Goal: Task Accomplishment & Management: Manage account settings

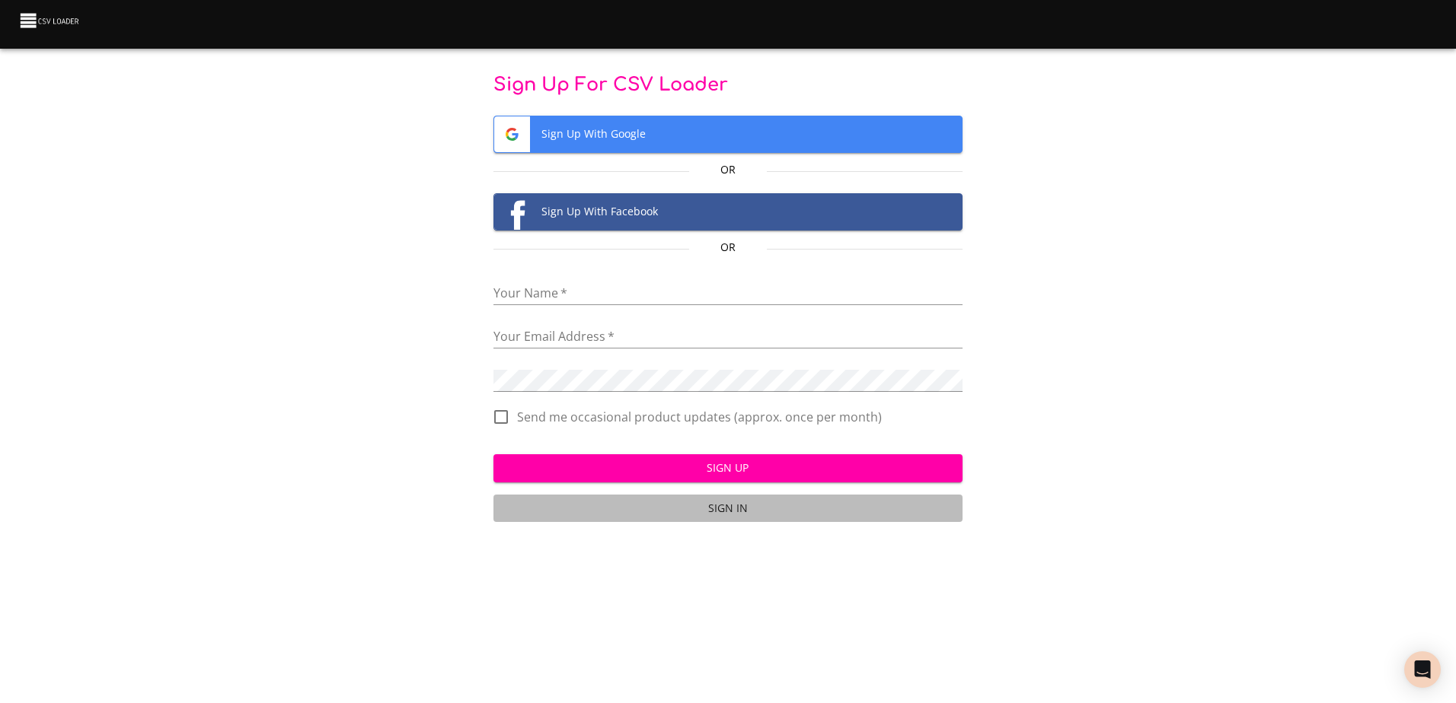
click at [735, 506] on span "Sign In" at bounding box center [727, 508] width 457 height 19
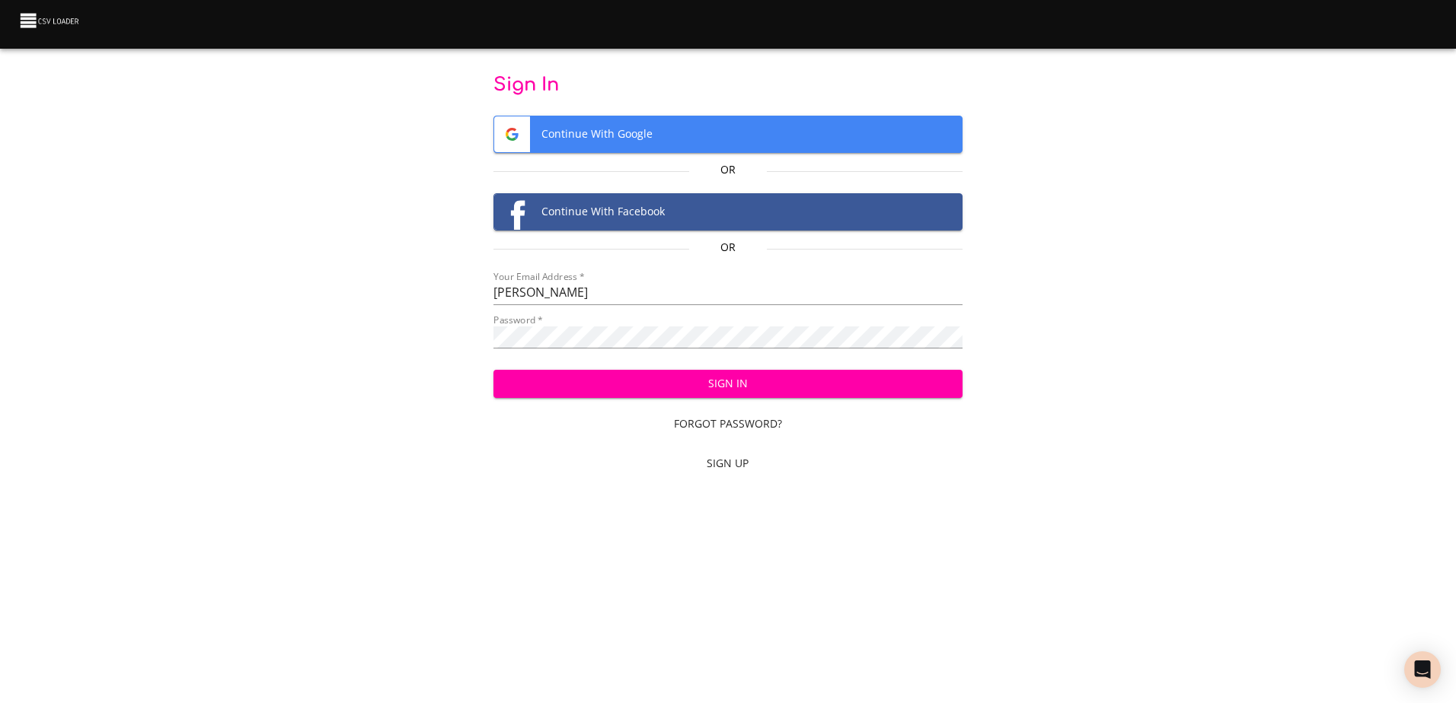
click at [997, 225] on div "Sign In Continue With Google Or Continue With Facebook Or Your Email Address   …" at bounding box center [727, 277] width 1407 height 408
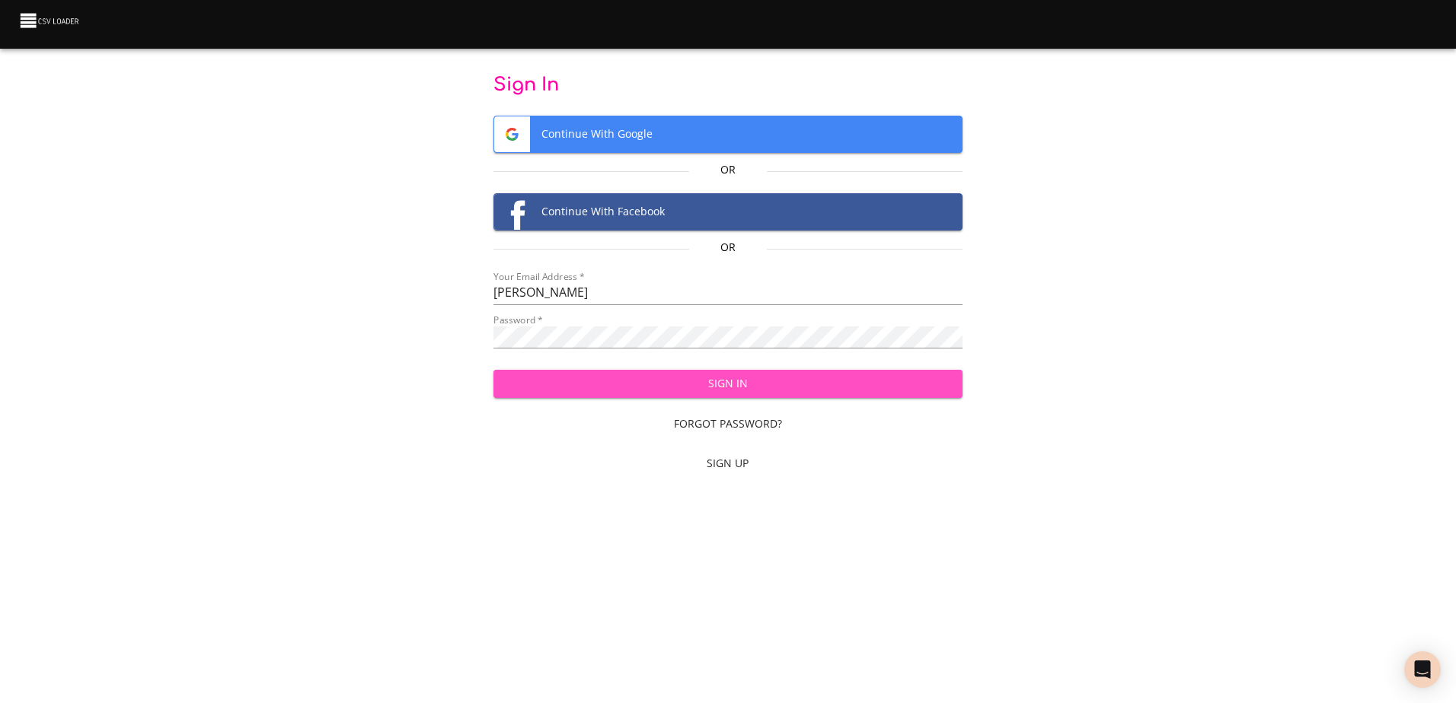
drag, startPoint x: 729, startPoint y: 383, endPoint x: 969, endPoint y: 382, distance: 240.6
click at [731, 383] on span "Sign In" at bounding box center [728, 384] width 445 height 19
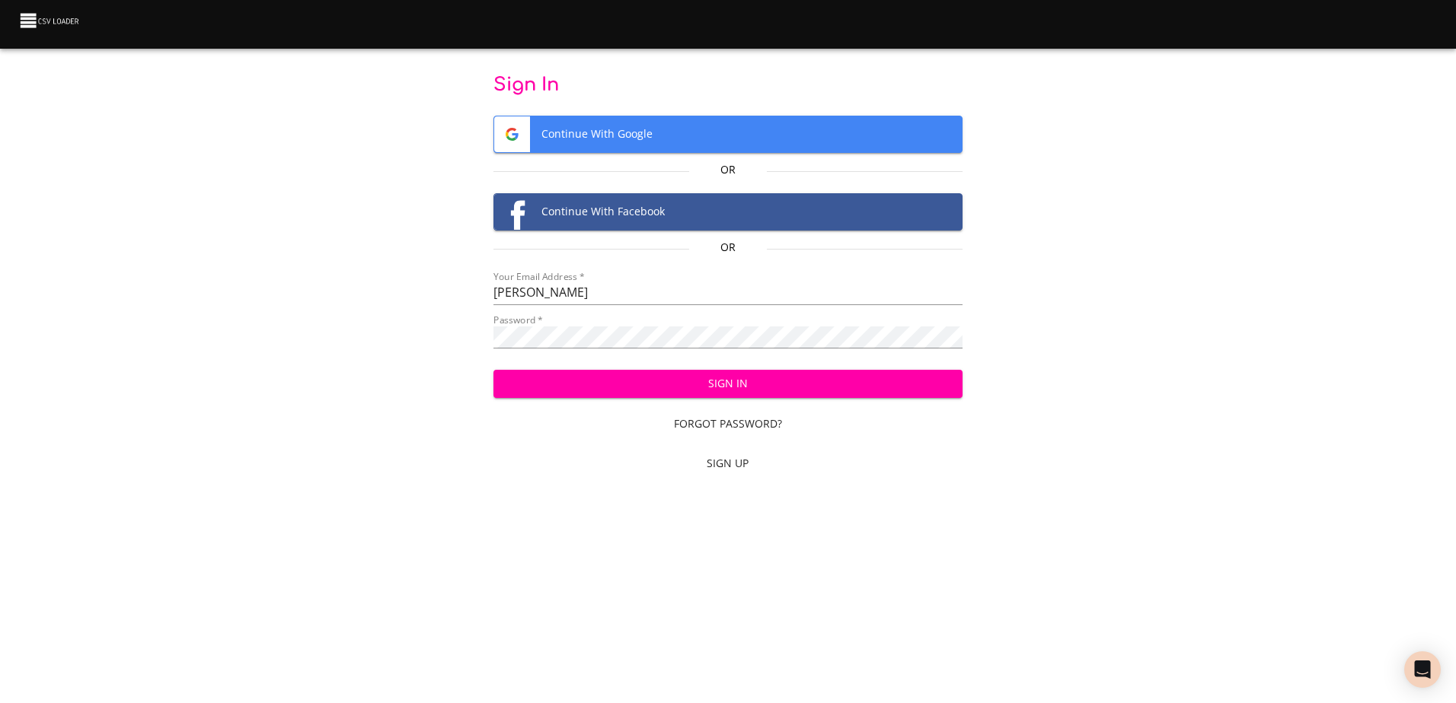
type input "cory.jones@northsouth.net"
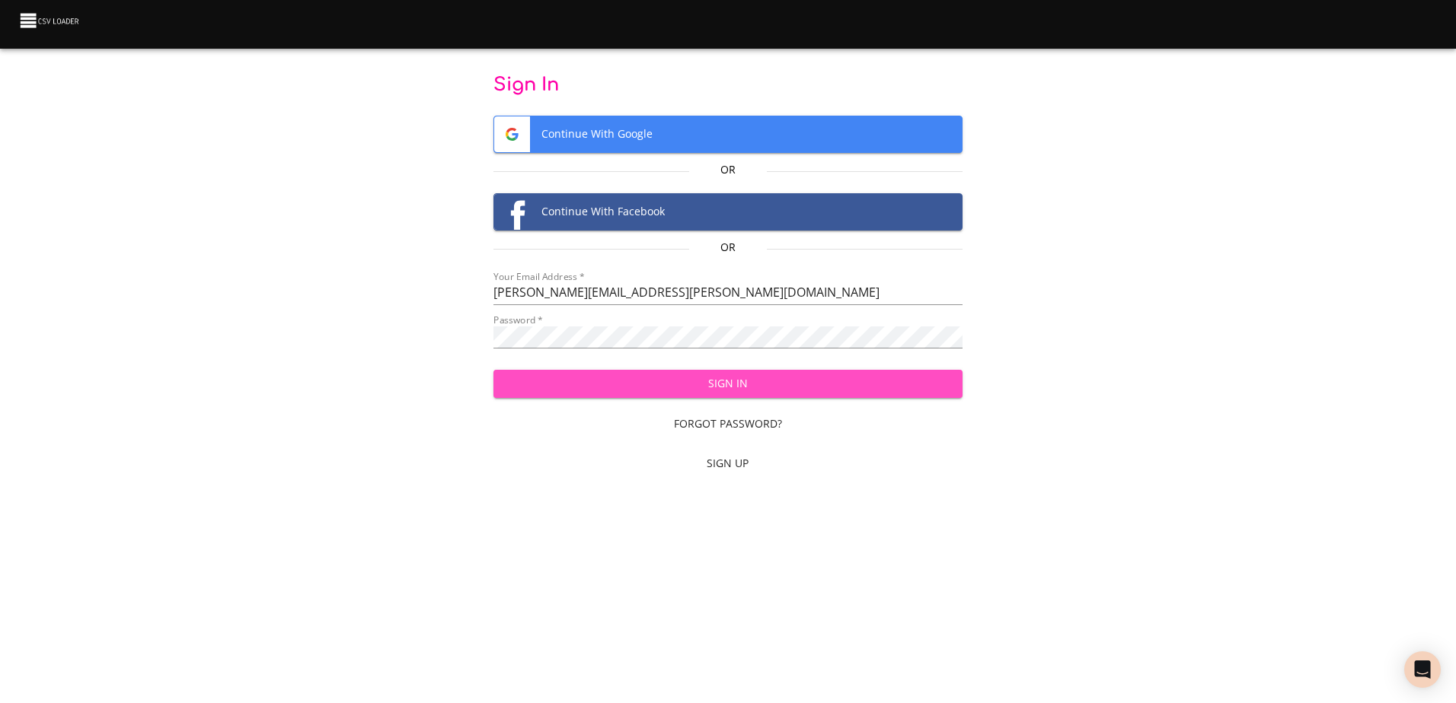
click at [737, 387] on span "Sign In" at bounding box center [728, 384] width 445 height 19
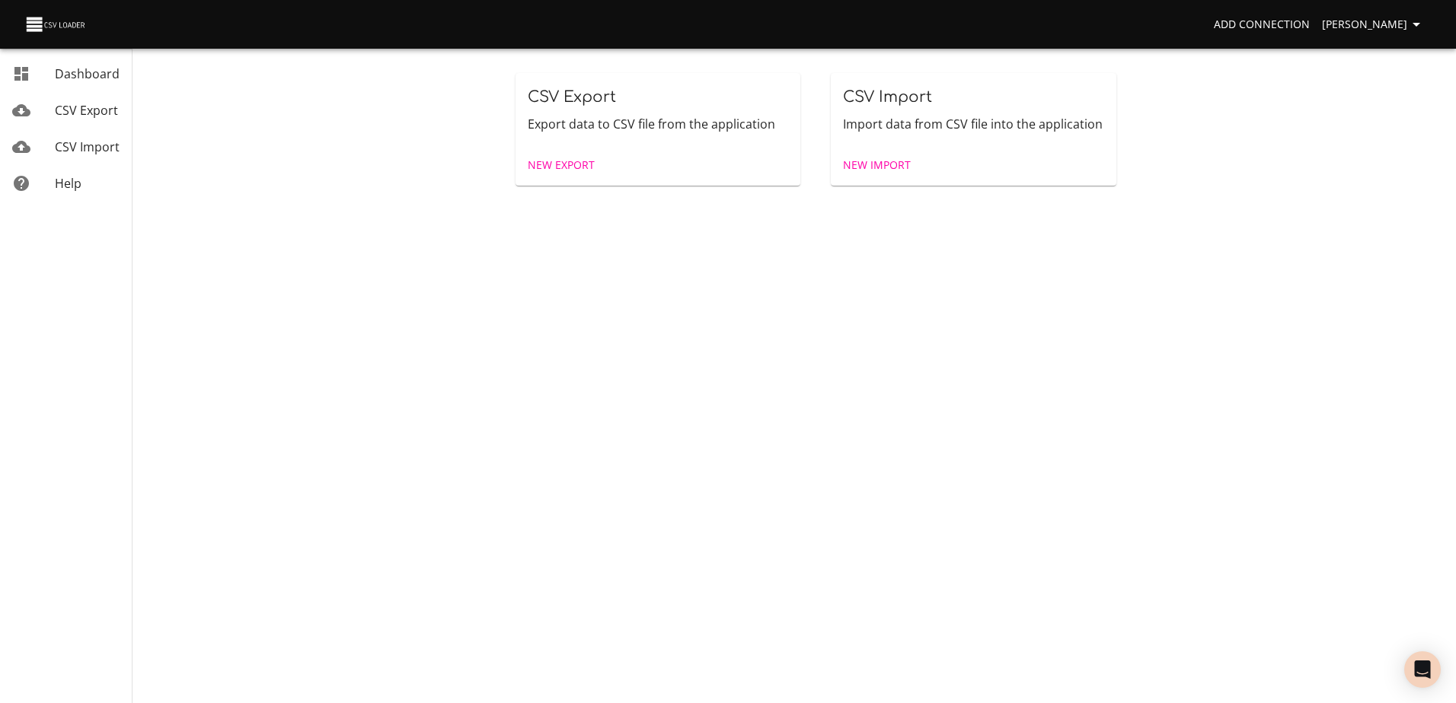
click at [1402, 16] on span "[PERSON_NAME]" at bounding box center [1374, 24] width 104 height 19
click at [1357, 117] on link "Billing" at bounding box center [1384, 112] width 97 height 27
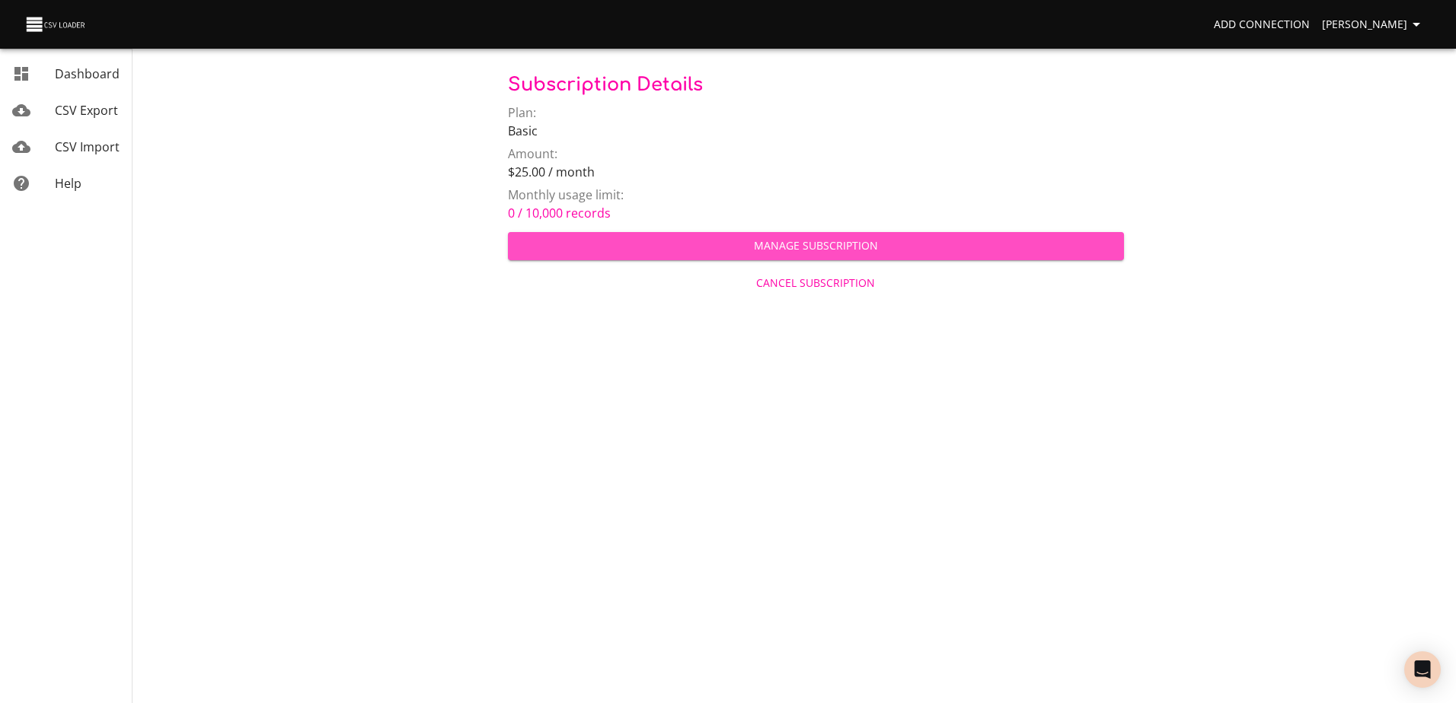
click at [812, 244] on span "Manage Subscription" at bounding box center [816, 246] width 592 height 19
